Goal: Information Seeking & Learning: Learn about a topic

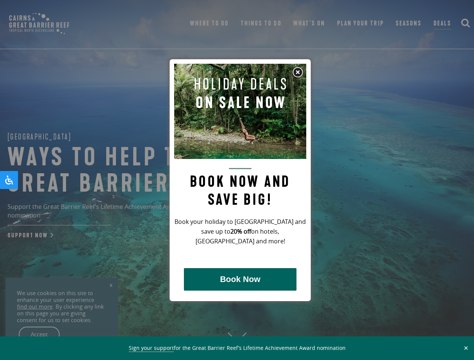
click at [237, 180] on h2 "Book now and save big!" at bounding box center [240, 188] width 132 height 41
click at [465, 348] on button "✕" at bounding box center [465, 348] width 9 height 7
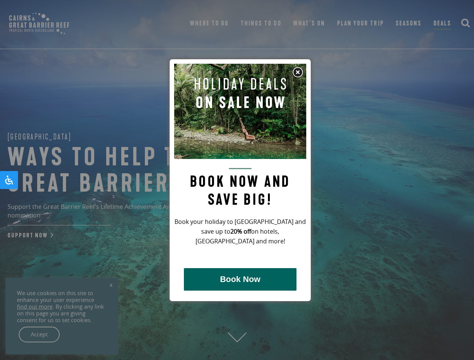
click at [9, 180] on icon "Open Accessibility Panel" at bounding box center [9, 180] width 9 height 9
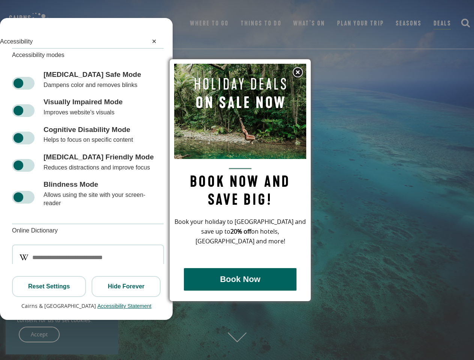
click at [9, 176] on div "[MEDICAL_DATA] Friendly Mode [MEDICAL_DATA] Friendly Mode Reduces distractions …" at bounding box center [86, 162] width 173 height 27
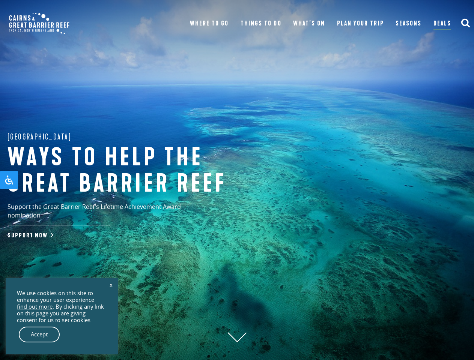
click at [240, 180] on h1 "Ways to help the great barrier reef" at bounding box center [132, 171] width 248 height 52
click at [240, 279] on div "Great Barrier Reef Ways to help the great barrier reef Support the Great Barrie…" at bounding box center [237, 180] width 474 height 360
